Goal: Obtain resource: Download file/media

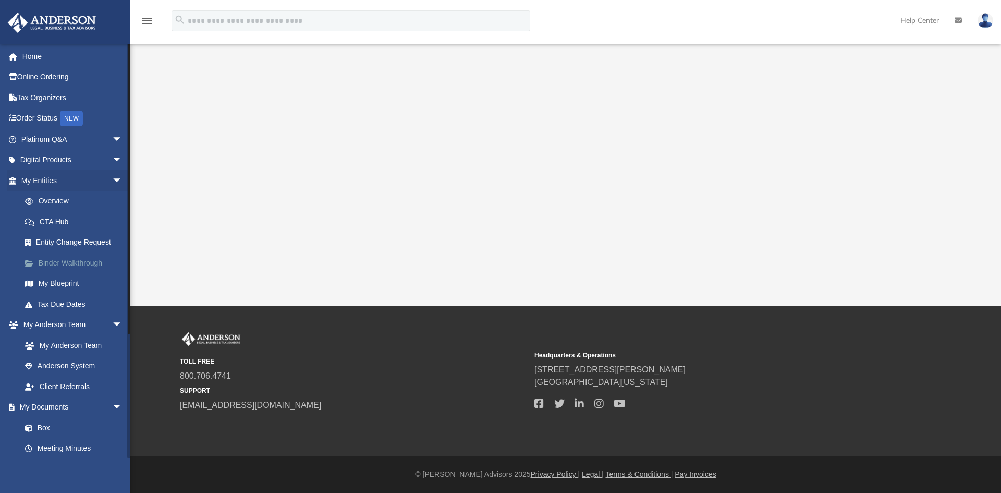
click at [63, 263] on link "Binder Walkthrough" at bounding box center [77, 262] width 124 height 21
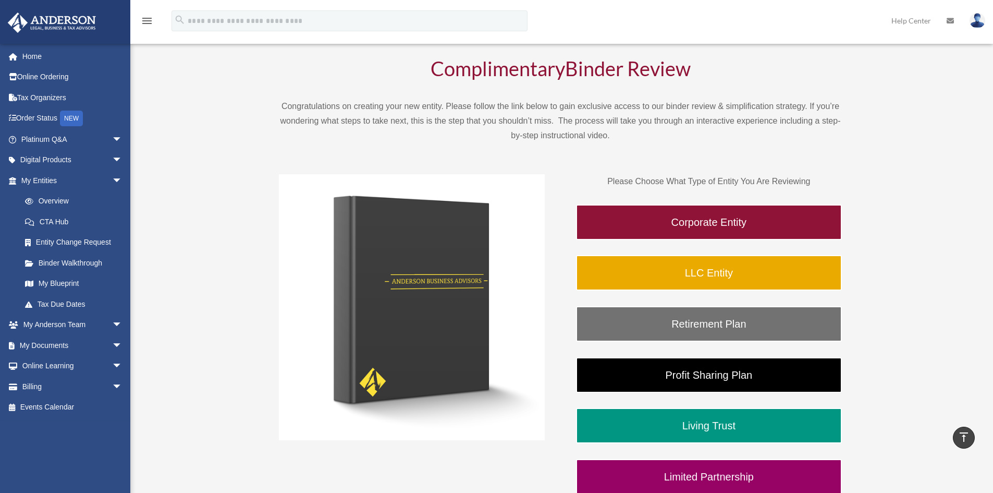
scroll to position [52, 0]
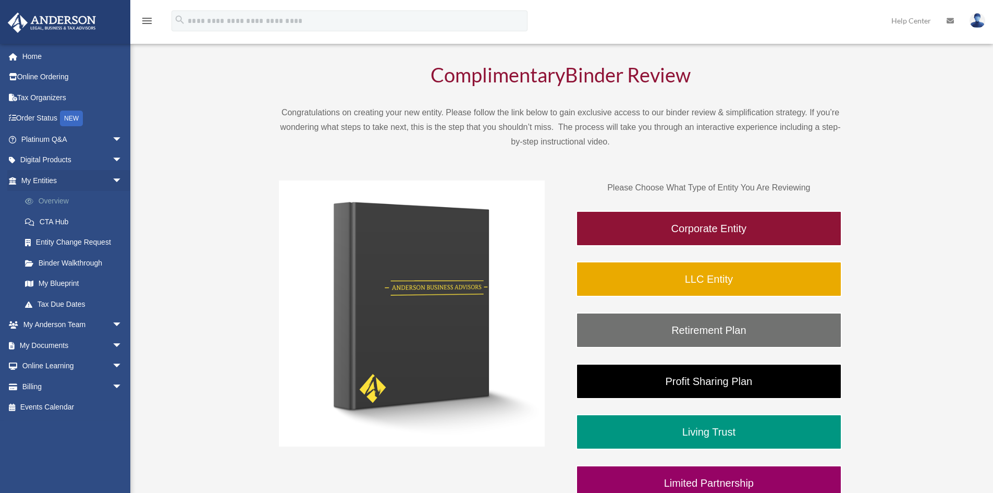
click at [62, 197] on link "Overview" at bounding box center [77, 201] width 124 height 21
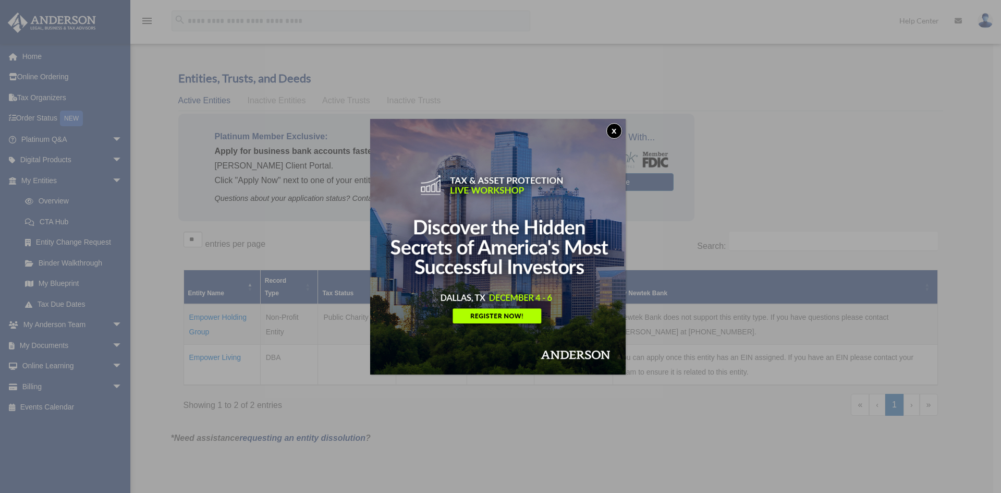
click at [614, 132] on button "x" at bounding box center [614, 131] width 16 height 16
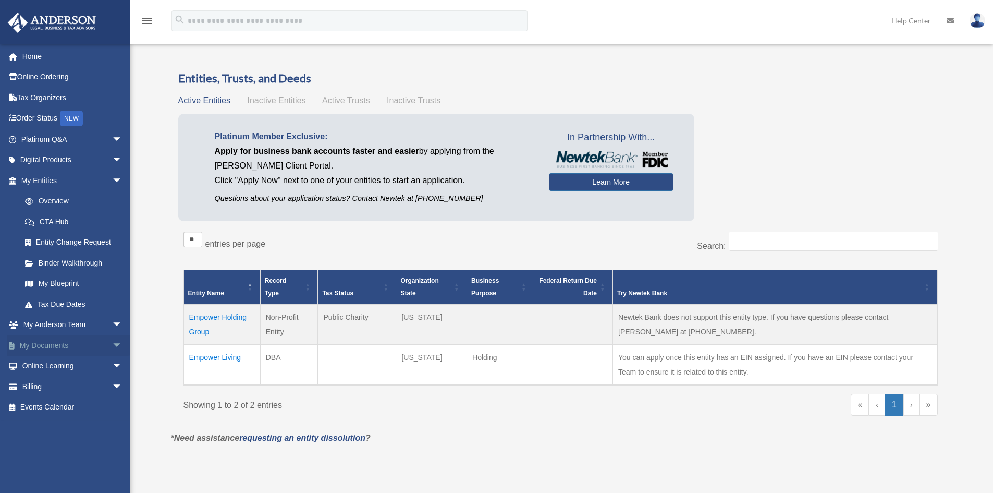
click at [112, 342] on span "arrow_drop_down" at bounding box center [122, 345] width 21 height 21
click at [73, 369] on link "Box" at bounding box center [77, 366] width 124 height 21
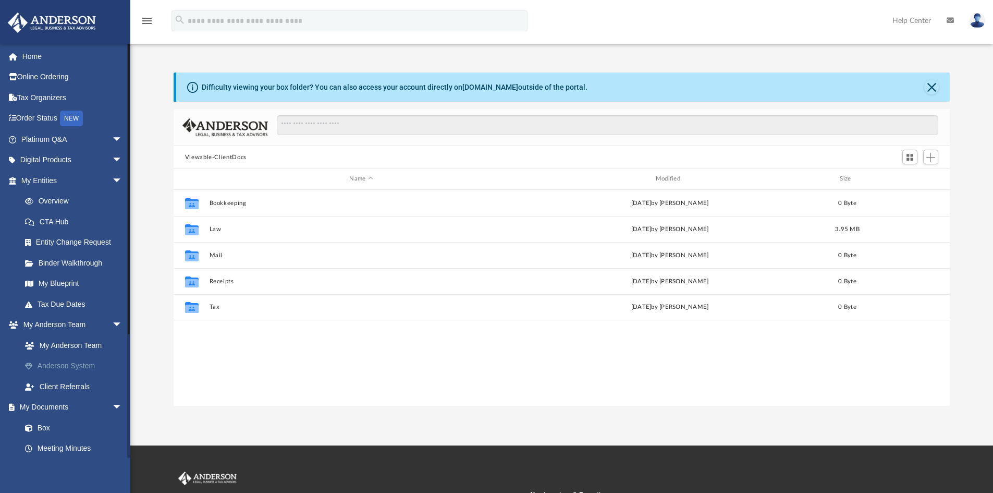
scroll to position [229, 769]
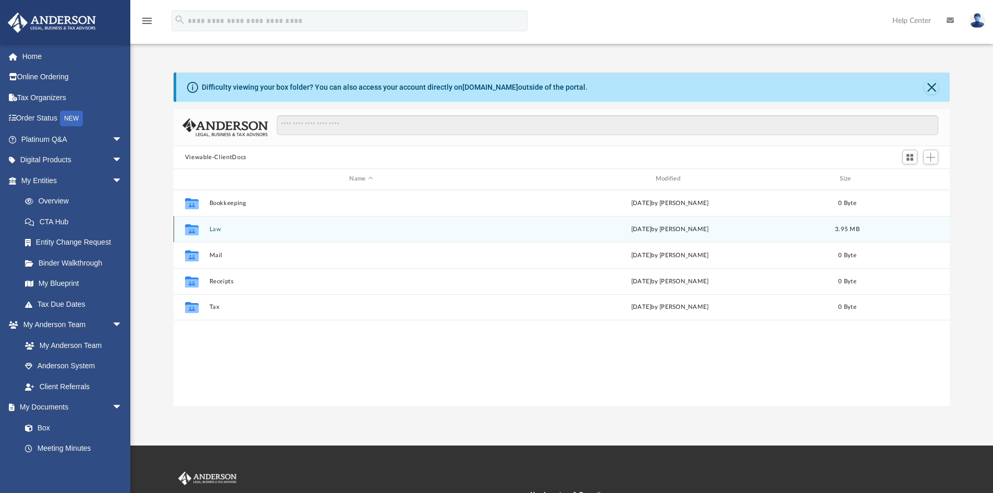
click at [216, 230] on button "Law" at bounding box center [361, 229] width 304 height 7
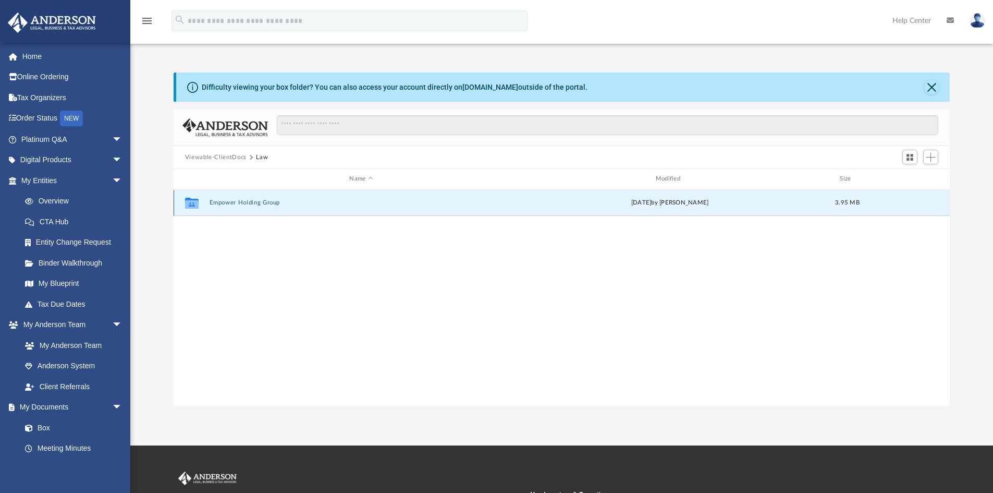
click at [238, 203] on button "Empower Holding Group" at bounding box center [361, 202] width 304 height 7
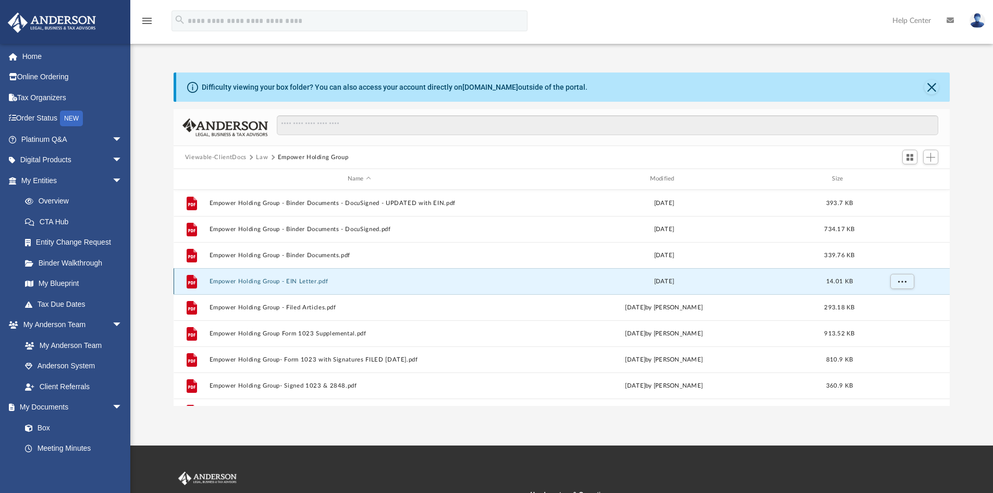
click at [230, 281] on button "Empower Holding Group - EIN Letter.pdf" at bounding box center [359, 281] width 300 height 7
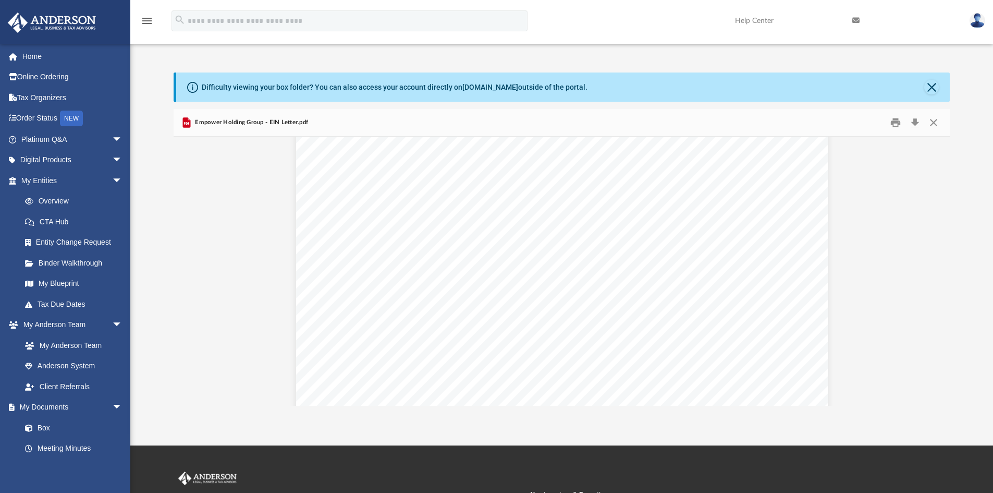
scroll to position [305, 0]
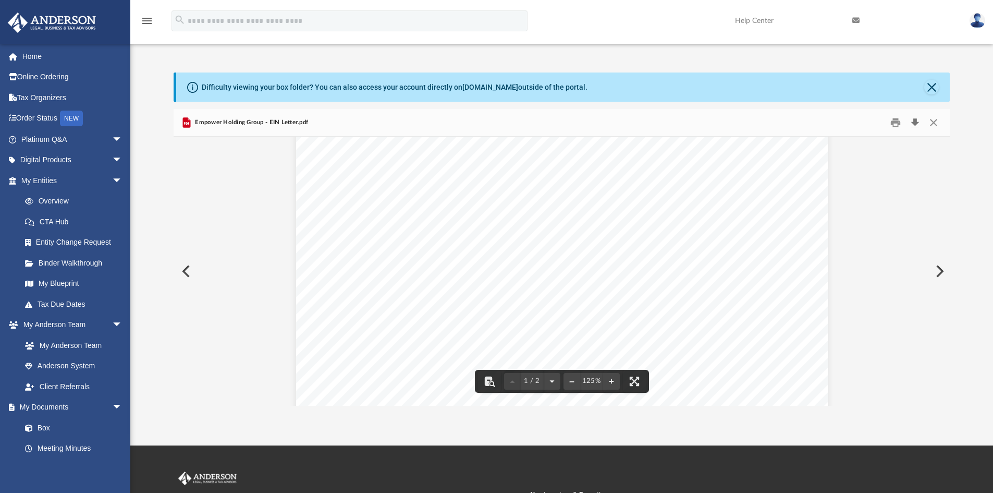
click at [913, 119] on button "Download" at bounding box center [915, 123] width 19 height 16
click at [937, 122] on button "Close" at bounding box center [934, 123] width 19 height 16
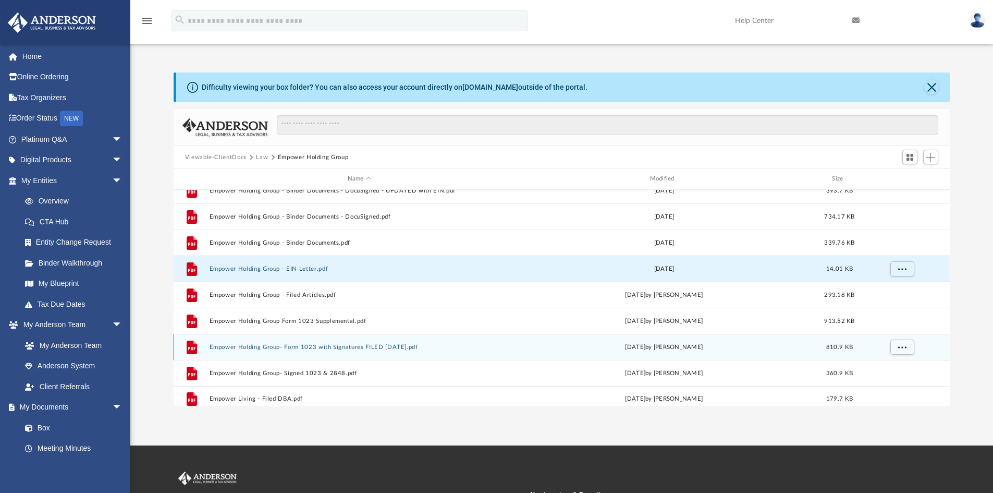
scroll to position [19, 0]
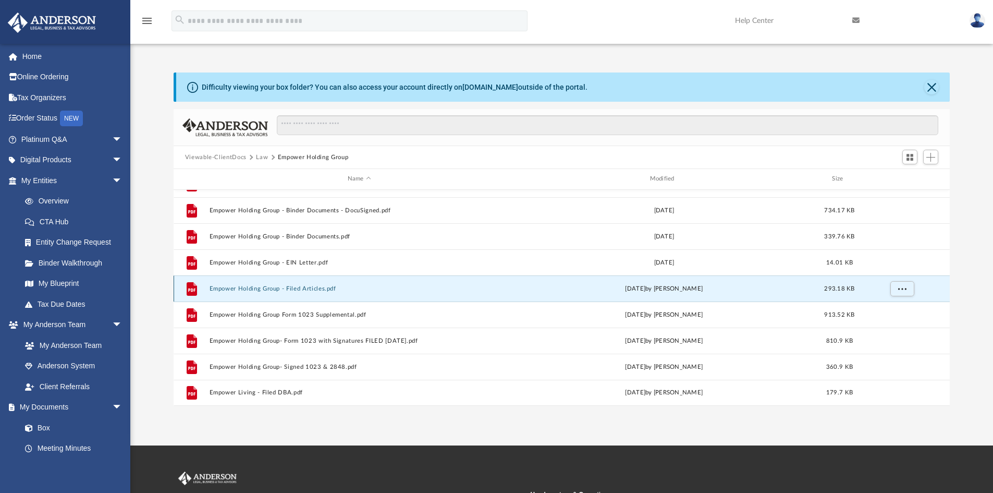
click at [264, 287] on button "Empower Holding Group - Filed Articles.pdf" at bounding box center [359, 288] width 300 height 7
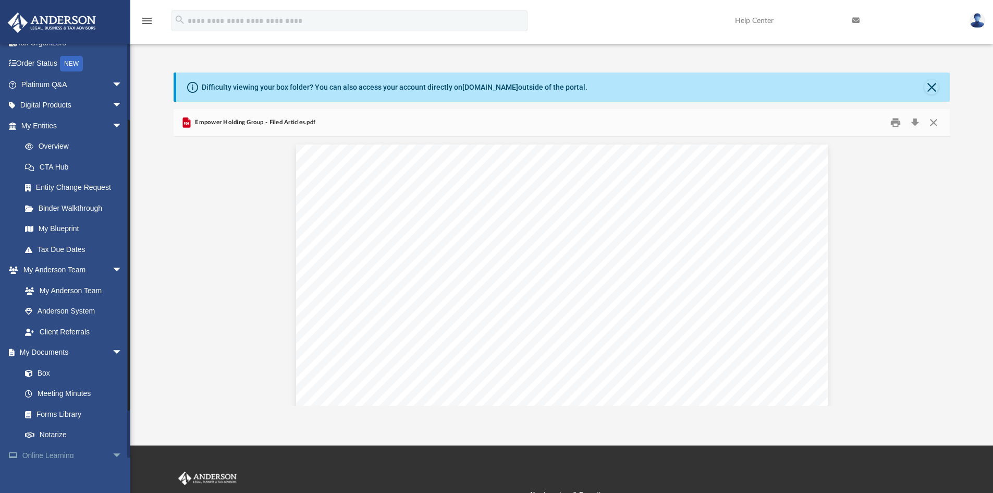
scroll to position [104, 0]
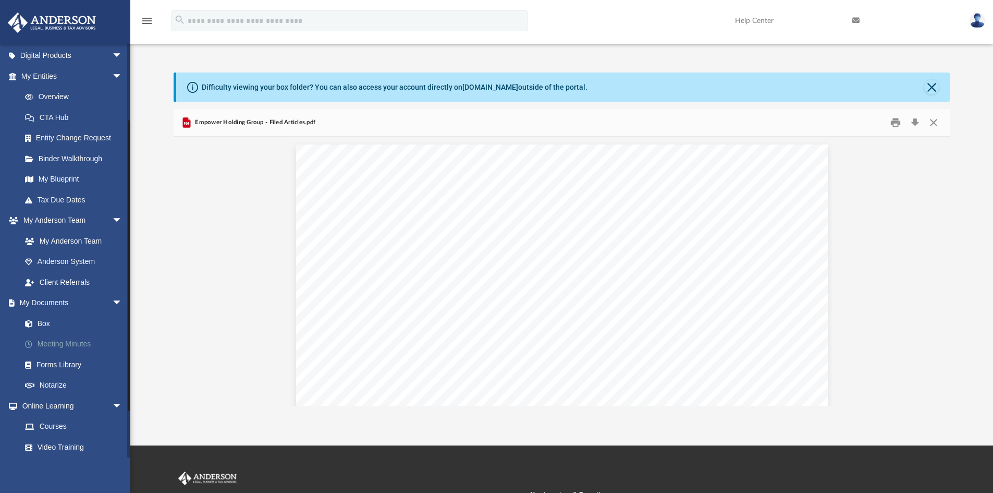
click at [83, 347] on link "Meeting Minutes" at bounding box center [77, 344] width 124 height 21
